Goal: Transaction & Acquisition: Book appointment/travel/reservation

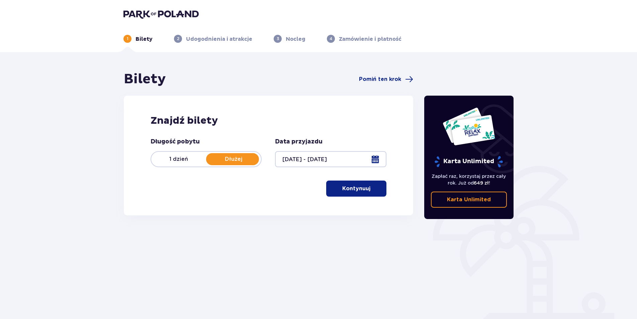
click at [182, 160] on p "1 dzień" at bounding box center [178, 158] width 55 height 7
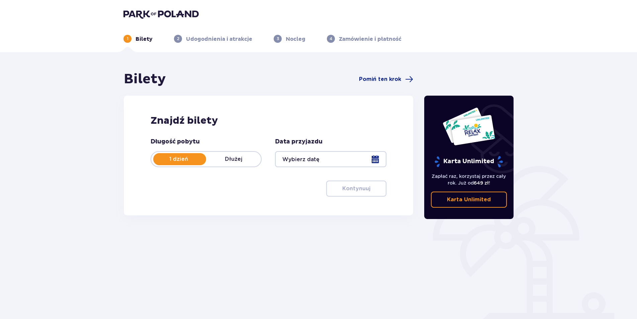
click at [226, 155] on p "Dłużej" at bounding box center [233, 158] width 55 height 7
click at [328, 161] on div at bounding box center [330, 159] width 111 height 16
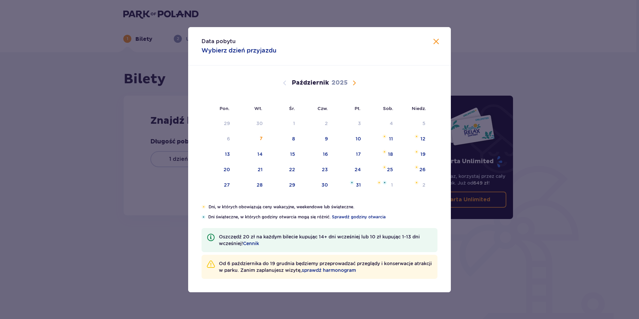
click at [356, 84] on span "Następny miesiąc" at bounding box center [354, 83] width 8 height 8
click at [349, 165] on div "21" at bounding box center [348, 169] width 32 height 15
click at [422, 170] on div "23" at bounding box center [423, 169] width 6 height 7
type input "[DATE] - [DATE]"
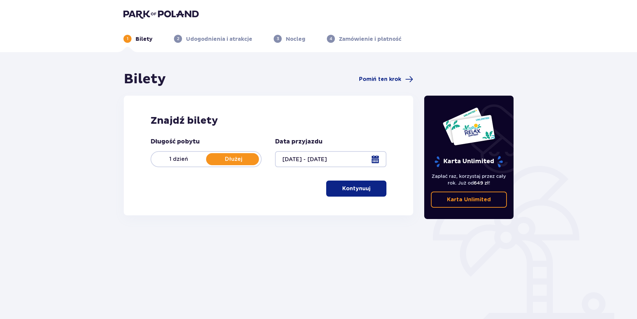
click at [352, 186] on p "Kontynuuj" at bounding box center [356, 188] width 28 height 7
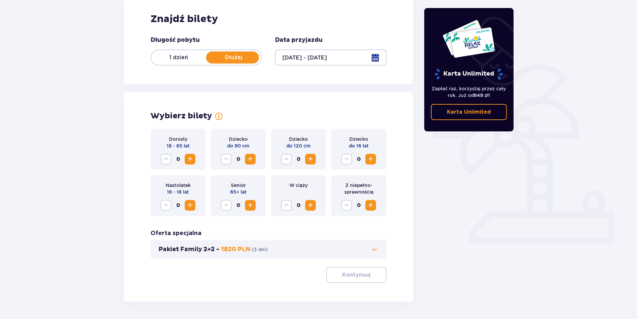
scroll to position [124, 0]
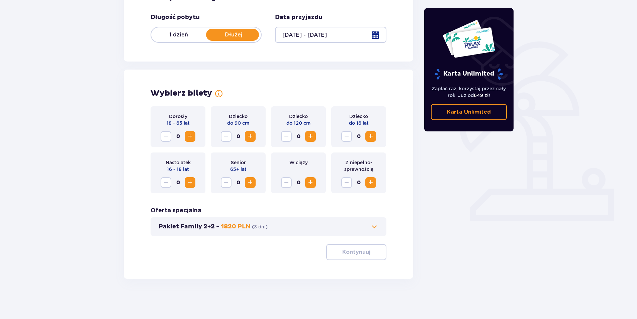
click at [370, 140] on span "Zwiększ" at bounding box center [370, 136] width 8 height 8
click at [289, 220] on div "Pakiet Family 2+2 - 1820 PLN ( 3 dni )" at bounding box center [268, 226] width 236 height 19
click at [308, 181] on span "Zwiększ" at bounding box center [310, 183] width 8 height 8
click at [284, 181] on span "Zmniejsz" at bounding box center [286, 183] width 8 height 8
click at [190, 134] on span "Zwiększ" at bounding box center [190, 136] width 8 height 8
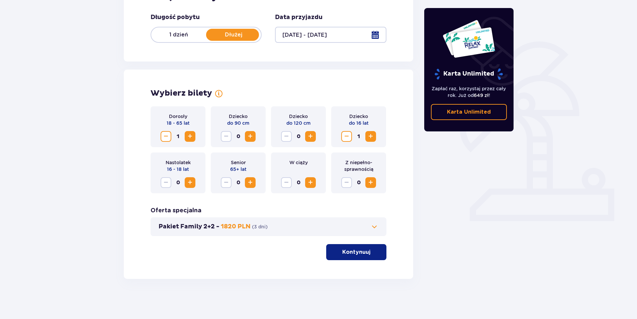
click at [190, 134] on span "Zwiększ" at bounding box center [190, 136] width 8 height 8
click at [579, 230] on div "Bilety Pomiń ten krok Znajdź bilety Długość pobytu 1 dzień Dłużej Data przyjazd…" at bounding box center [318, 123] width 637 height 391
click at [354, 251] on p "Kontynuuj" at bounding box center [356, 251] width 28 height 7
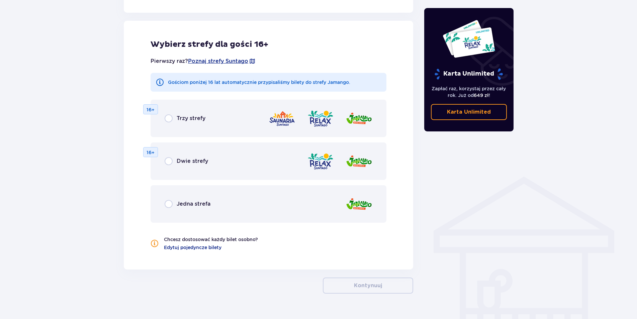
scroll to position [371, 0]
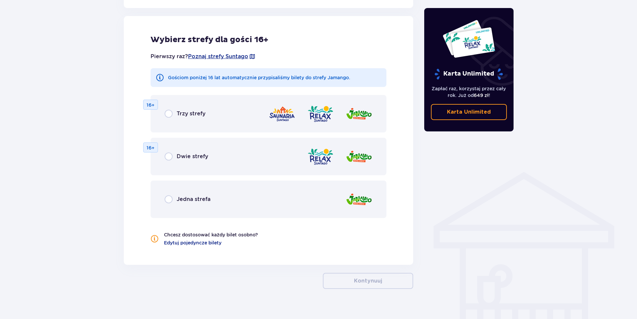
click at [342, 115] on div at bounding box center [320, 113] width 104 height 19
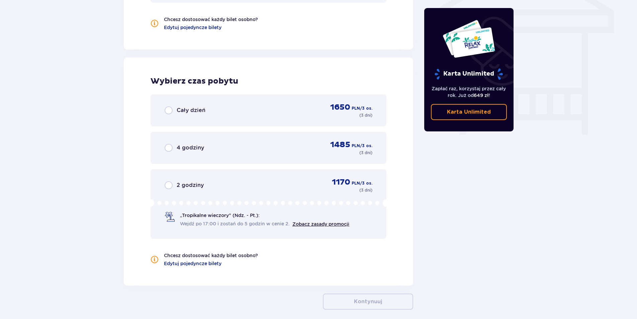
scroll to position [617, 0]
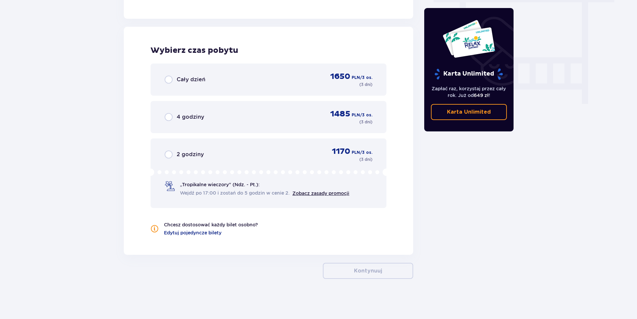
click at [260, 91] on div "Cały dzień 1650 PLN / 3 os. ( 3 dni )" at bounding box center [268, 80] width 236 height 32
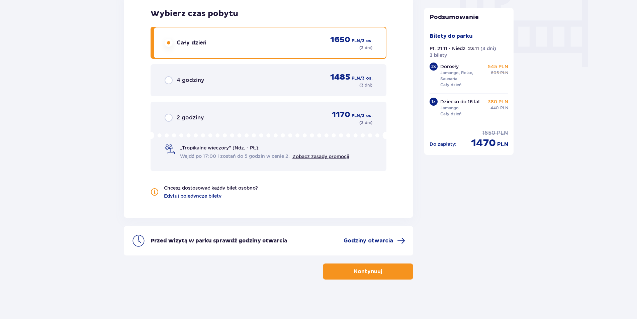
scroll to position [655, 0]
click at [374, 269] on p "Kontynuuj" at bounding box center [368, 270] width 28 height 7
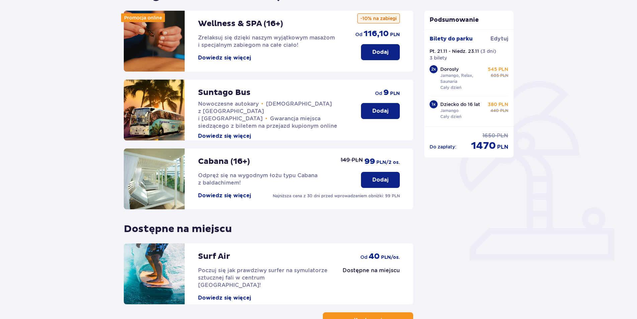
scroll to position [134, 0]
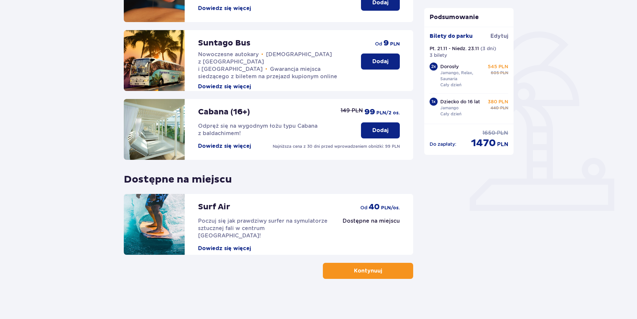
click at [362, 276] on button "Kontynuuj" at bounding box center [368, 271] width 90 height 16
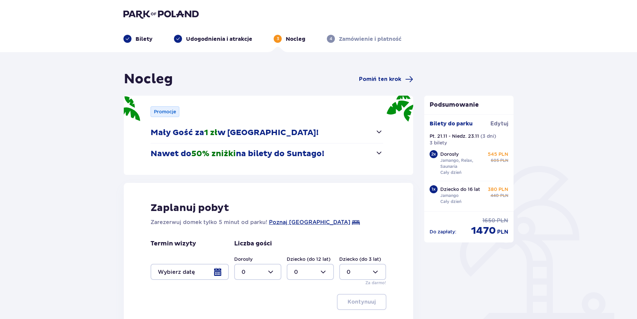
scroll to position [52, 0]
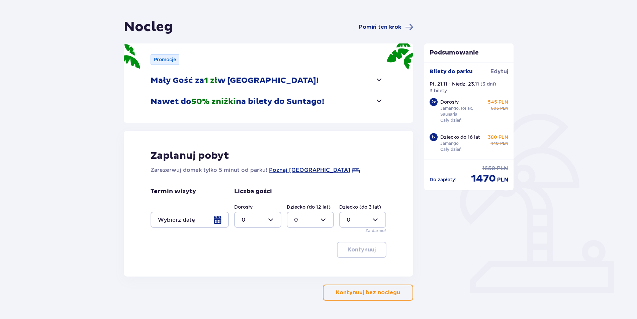
click at [155, 223] on div at bounding box center [189, 220] width 78 height 16
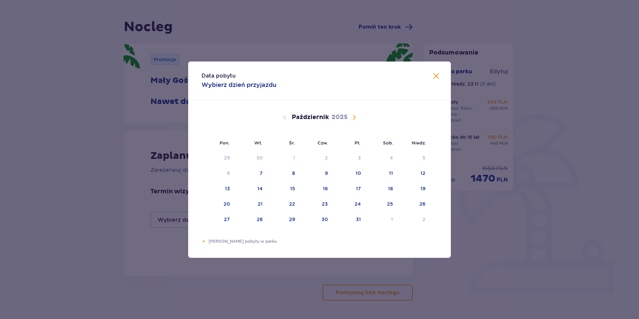
click at [146, 227] on div "Data pobytu Wybierz dzień przyjazdu Pon. Wt. Śr. Czw. Pt. Sob. [GEOGRAPHIC_DATA…" at bounding box center [319, 159] width 639 height 319
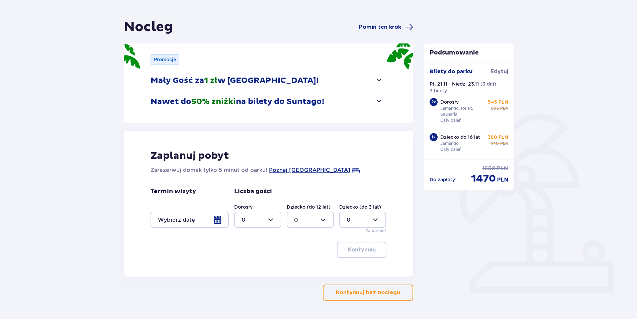
click at [201, 223] on div at bounding box center [189, 220] width 78 height 16
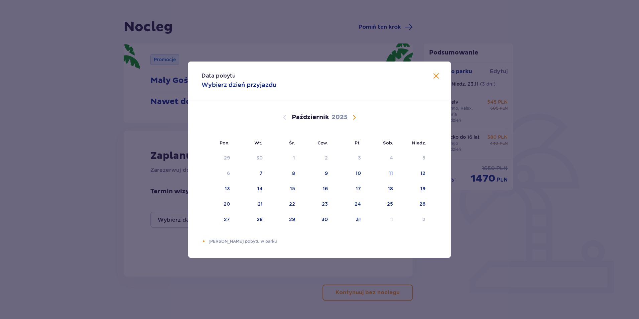
drag, startPoint x: 357, startPoint y: 114, endPoint x: 353, endPoint y: 114, distance: 3.7
click at [356, 114] on span "Następny miesiąc" at bounding box center [354, 117] width 8 height 8
click at [355, 206] on div "21" at bounding box center [357, 204] width 5 height 7
click at [427, 208] on div "23" at bounding box center [413, 204] width 33 height 15
type input "[DATE] - [DATE]"
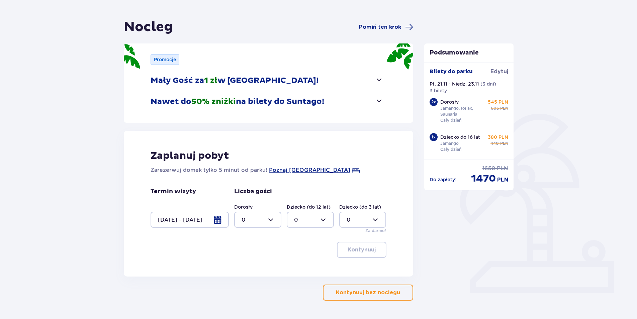
click at [254, 221] on div at bounding box center [257, 220] width 47 height 16
click at [252, 268] on div "2" at bounding box center [257, 267] width 32 height 7
click at [298, 218] on div at bounding box center [309, 220] width 47 height 16
click at [257, 222] on div at bounding box center [257, 220] width 47 height 16
click at [258, 282] on div "3" at bounding box center [257, 281] width 32 height 7
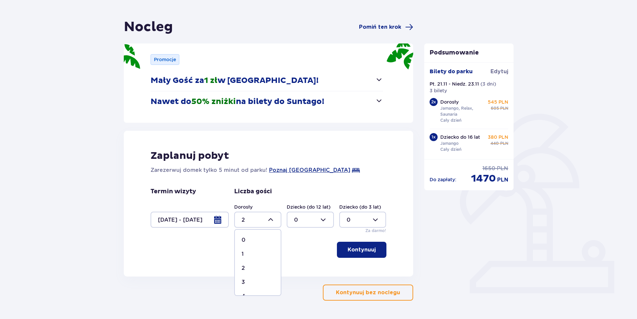
type input "3"
click at [341, 255] on button "Kontynuuj" at bounding box center [361, 250] width 49 height 16
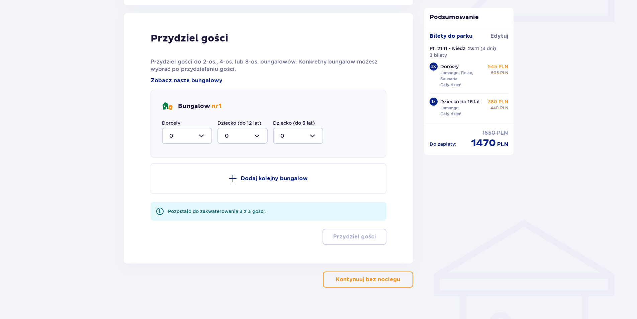
scroll to position [329, 0]
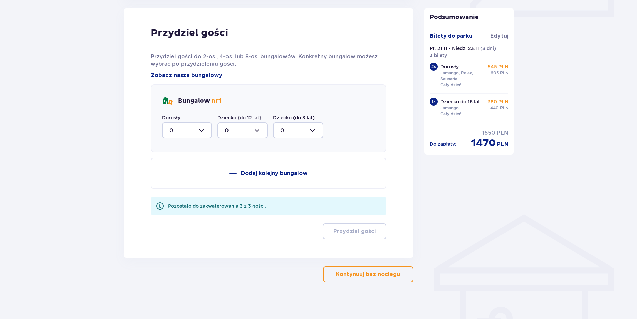
click at [199, 129] on div at bounding box center [187, 130] width 50 height 16
click at [181, 191] on div "3" at bounding box center [186, 192] width 35 height 7
type input "3"
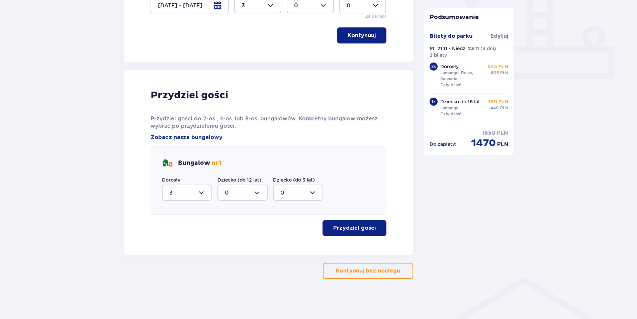
scroll to position [266, 0]
click at [350, 232] on button "Przydziel gości" at bounding box center [354, 228] width 64 height 16
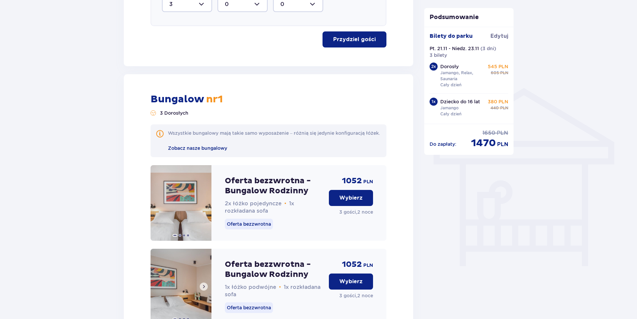
scroll to position [421, 0]
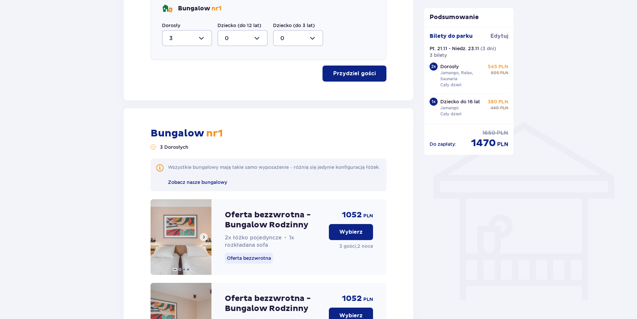
click at [203, 241] on button at bounding box center [204, 237] width 8 height 8
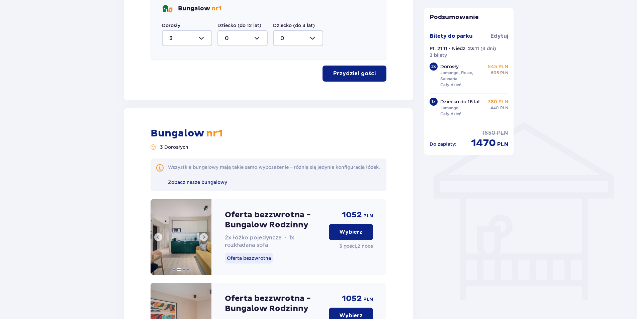
click at [204, 240] on span at bounding box center [203, 236] width 5 height 5
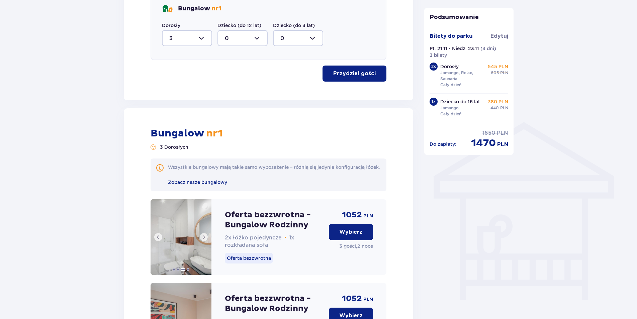
click at [204, 240] on span at bounding box center [203, 236] width 5 height 5
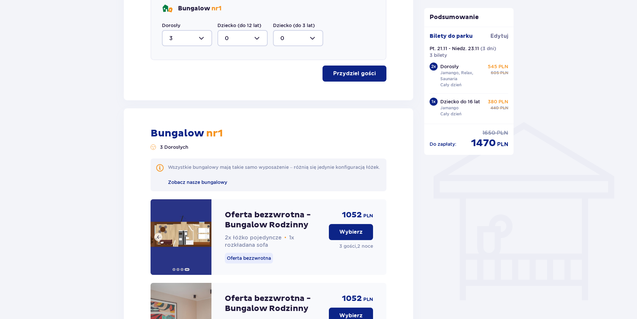
scroll to position [454, 0]
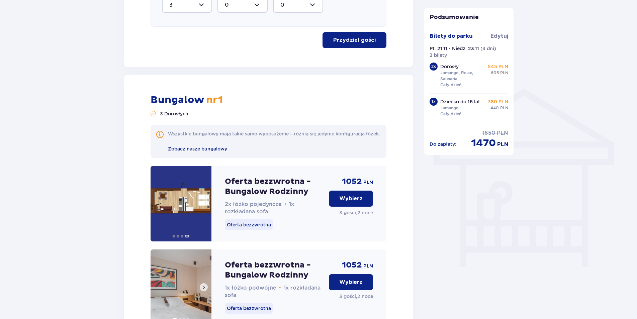
click at [202, 291] on button at bounding box center [204, 287] width 8 height 8
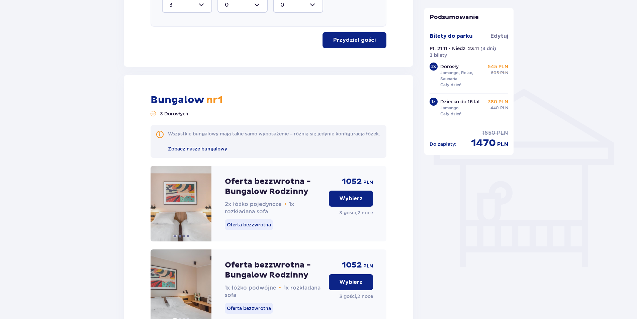
click at [359, 202] on p "Wybierz" at bounding box center [350, 198] width 23 height 7
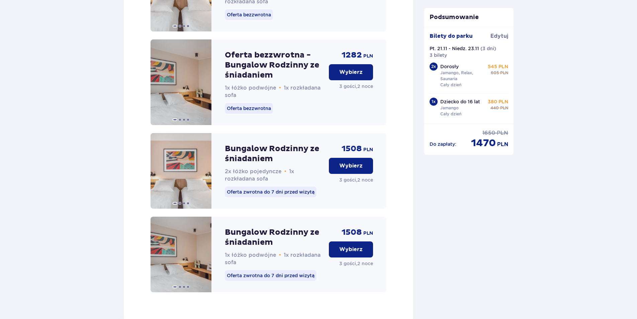
scroll to position [1065, 0]
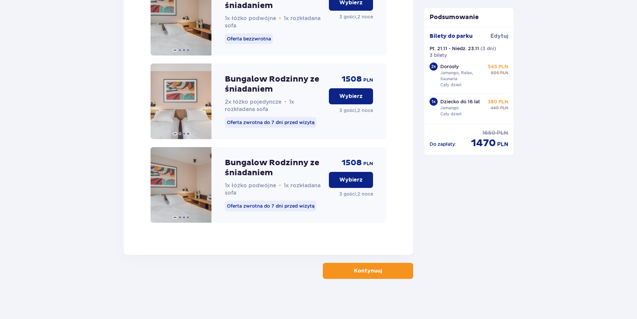
click at [347, 272] on button "Kontynuuj" at bounding box center [368, 271] width 90 height 16
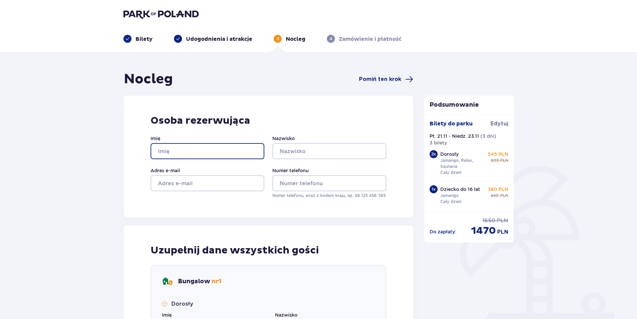
click at [211, 148] on input "Imię" at bounding box center [207, 151] width 114 height 16
